Goal: Task Accomplishment & Management: Manage account settings

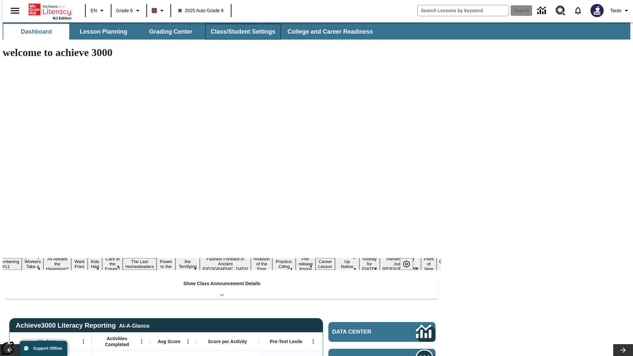
click at [239, 32] on button "Class/Student Settings" at bounding box center [243, 32] width 76 height 16
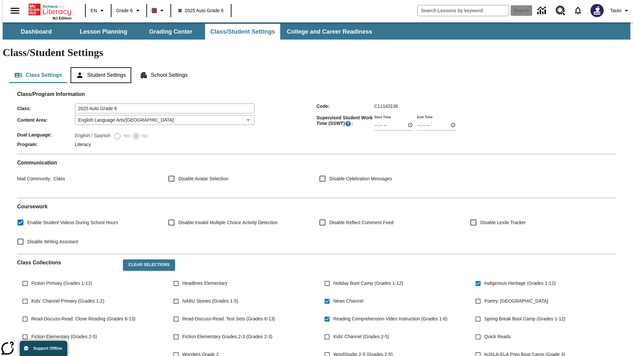
click at [99, 67] on button "Student Settings" at bounding box center [101, 75] width 60 height 16
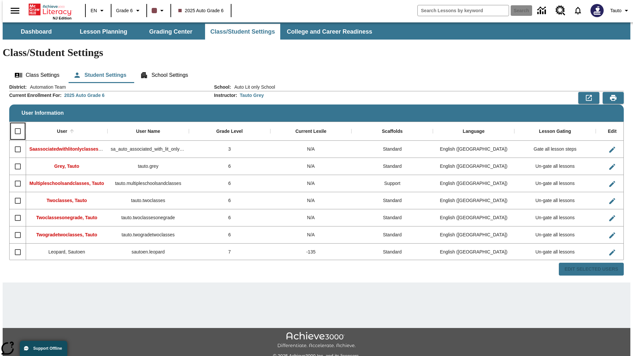
click at [15, 124] on input "Select all rows" at bounding box center [18, 131] width 14 height 14
checkbox input "true"
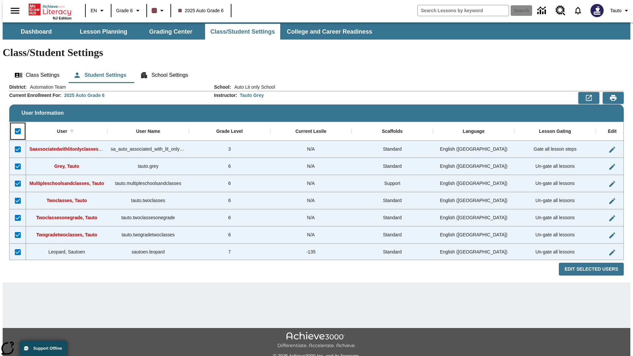
checkbox input "true"
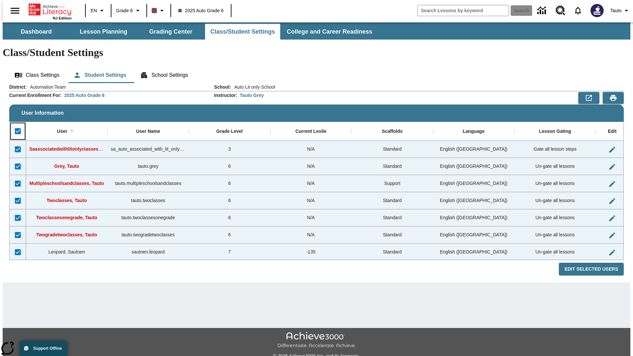
checkbox input "true"
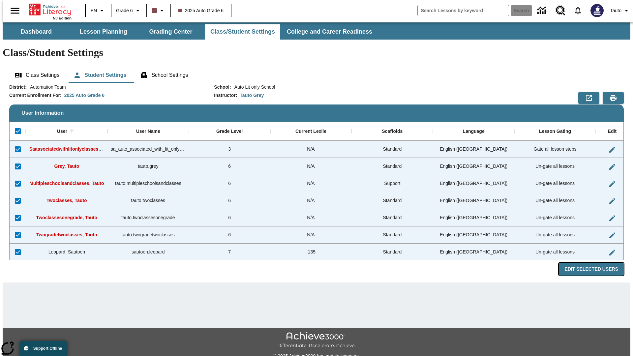
click at [597, 263] on button "Edit Selected Users" at bounding box center [591, 269] width 65 height 13
